Goal: Transaction & Acquisition: Purchase product/service

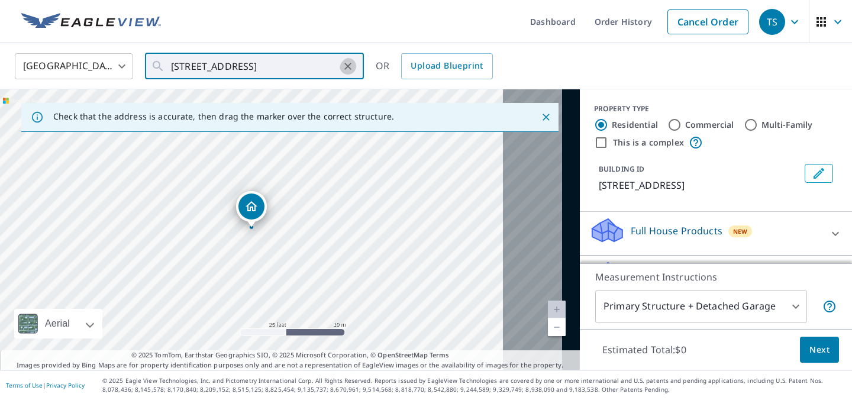
click at [344, 62] on icon "Clear" at bounding box center [348, 66] width 12 height 12
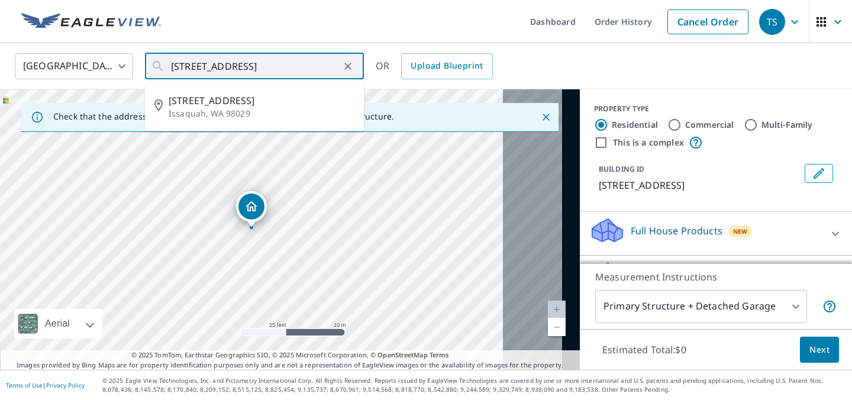
scroll to position [0, 96]
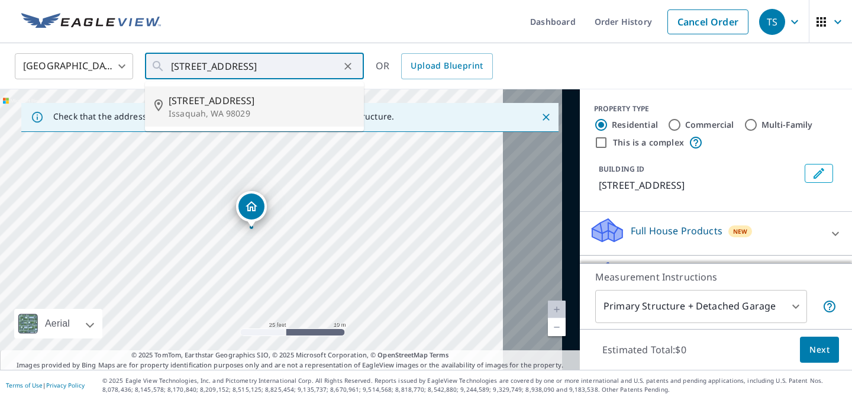
click at [269, 108] on span "[STREET_ADDRESS]" at bounding box center [262, 100] width 186 height 14
type input "[STREET_ADDRESS]"
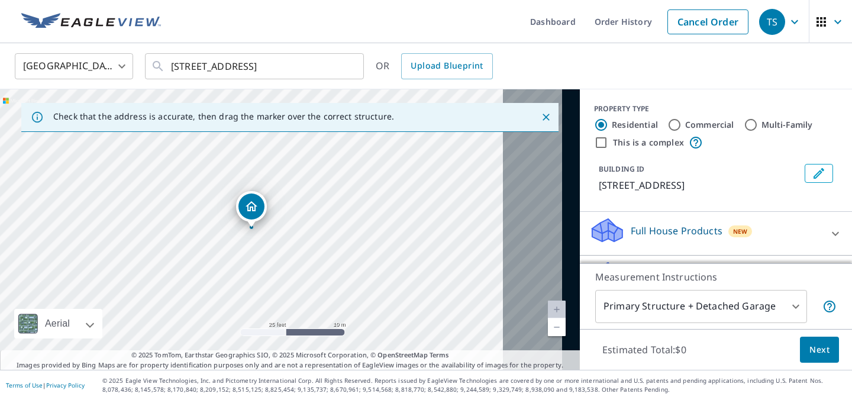
scroll to position [0, 0]
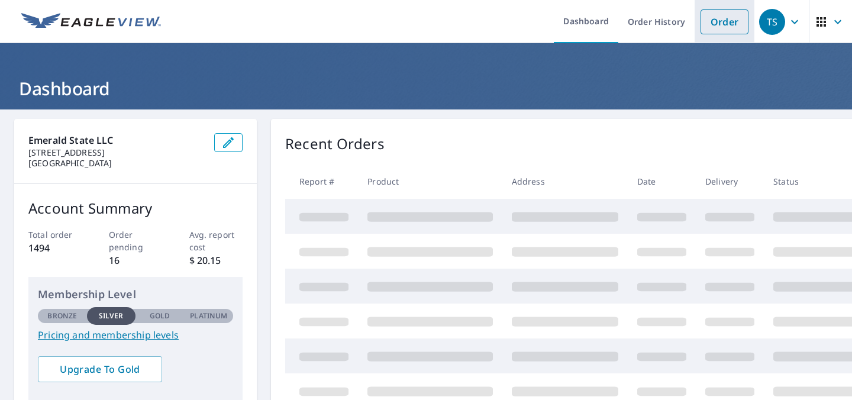
click at [700, 28] on link "Order" at bounding box center [724, 21] width 48 height 25
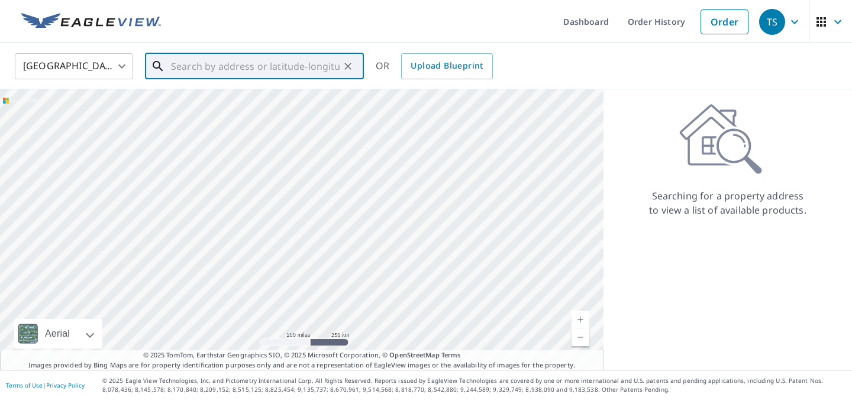
paste input "[STREET_ADDRESS]"
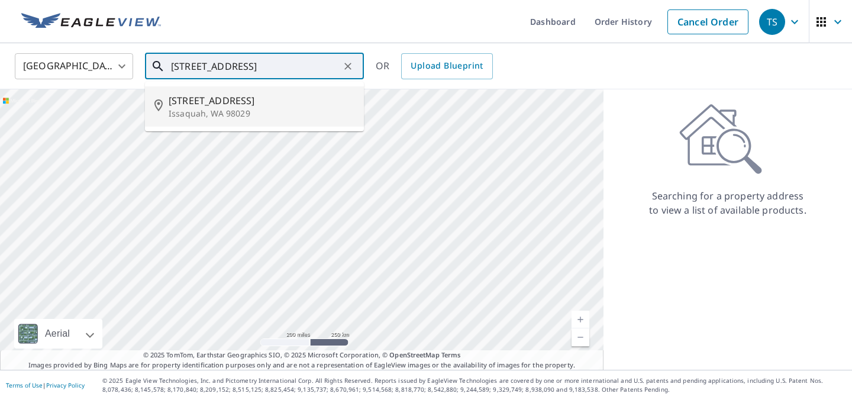
click at [261, 103] on span "[STREET_ADDRESS]" at bounding box center [262, 100] width 186 height 14
type input "[STREET_ADDRESS]"
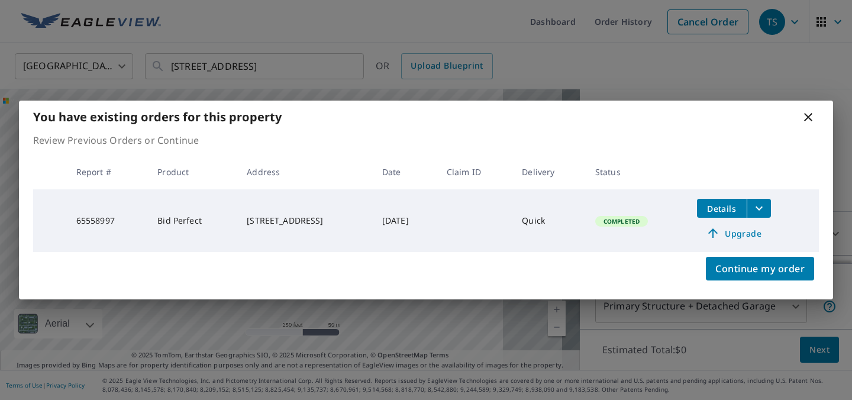
click at [807, 110] on icon at bounding box center [808, 117] width 14 height 14
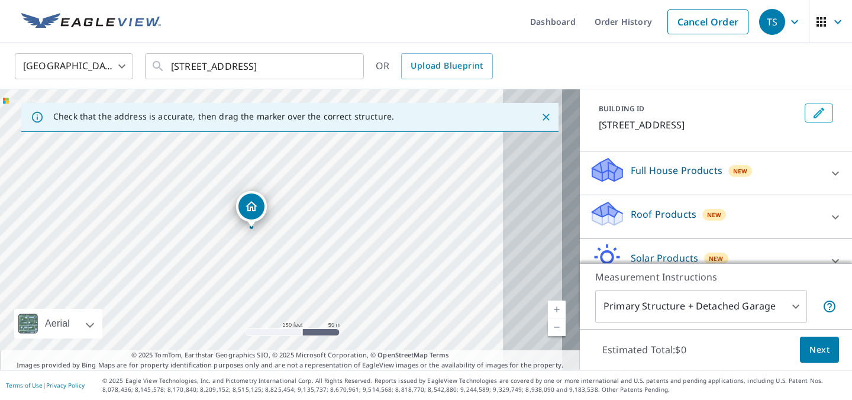
scroll to position [62, 0]
click at [548, 304] on link "Current Level 17, Zoom In" at bounding box center [557, 309] width 18 height 18
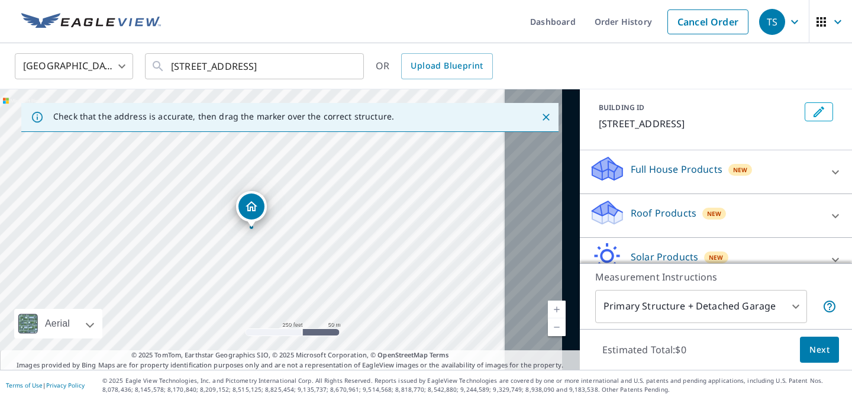
click at [548, 304] on link "Current Level 17, Zoom In" at bounding box center [557, 309] width 18 height 18
click at [548, 304] on link "Current Level 19, Zoom In" at bounding box center [557, 309] width 18 height 18
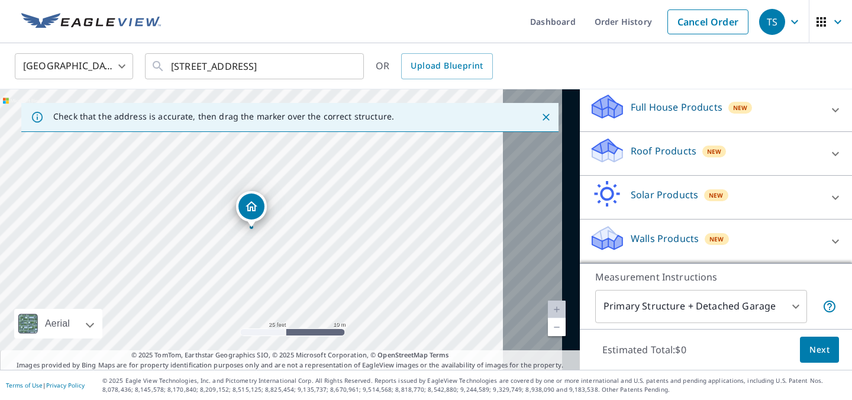
scroll to position [130, 0]
click at [674, 165] on div "Roof Products New" at bounding box center [705, 154] width 232 height 34
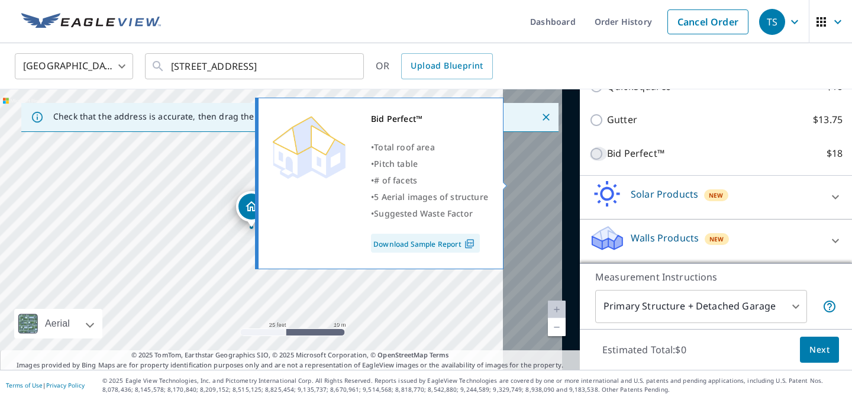
click at [589, 161] on input "Bid Perfect™ $18" at bounding box center [598, 154] width 18 height 14
checkbox input "true"
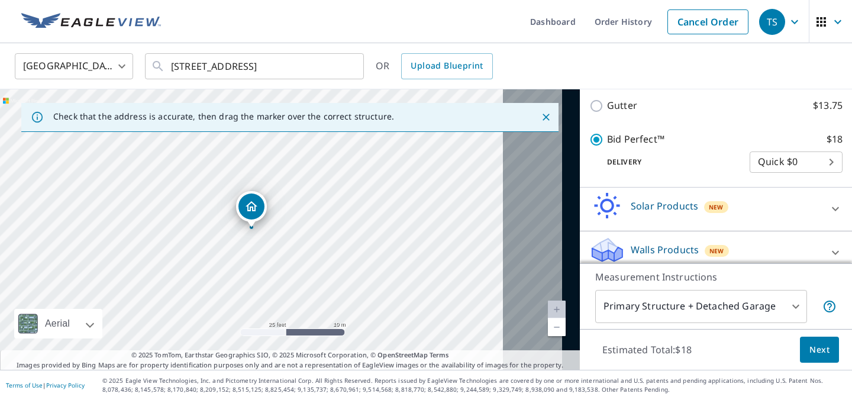
click at [811, 342] on span "Next" at bounding box center [819, 349] width 20 height 15
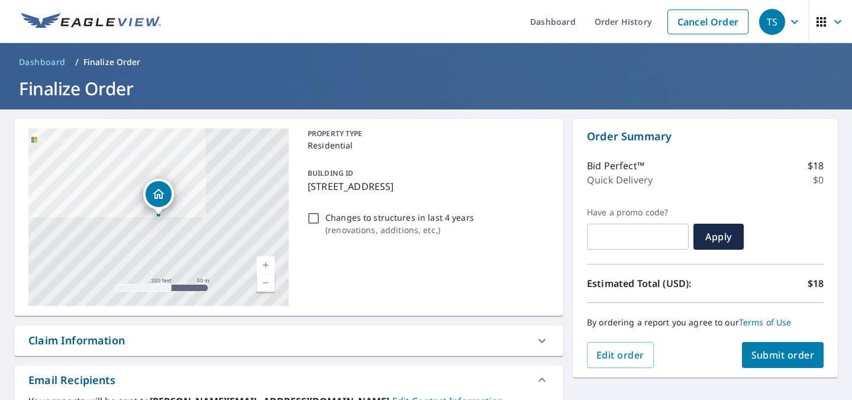
click at [755, 352] on span "Submit order" at bounding box center [782, 354] width 63 height 13
